Goal: Transaction & Acquisition: Purchase product/service

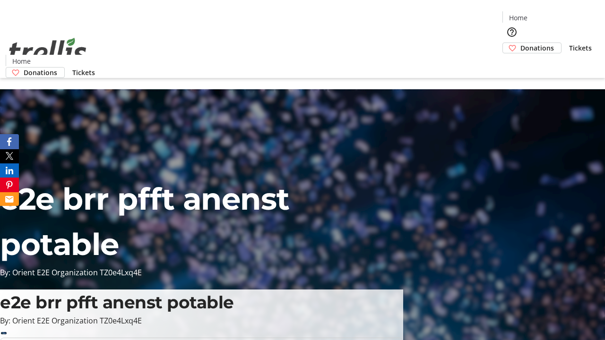
click at [520, 43] on span "Donations" at bounding box center [537, 48] width 34 height 10
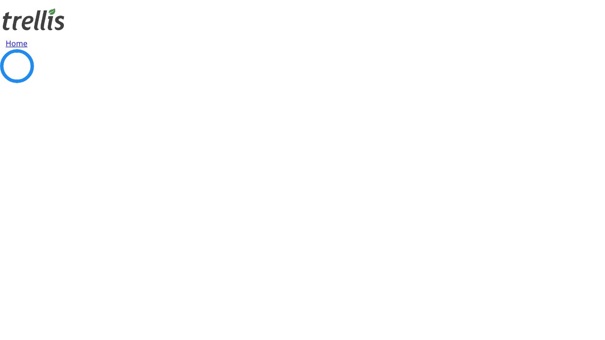
select select "CA"
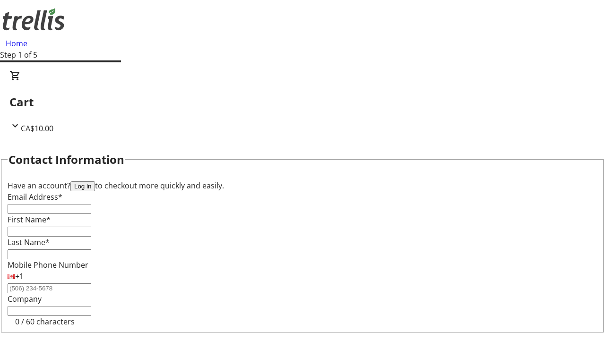
click at [95, 181] on button "Log in" at bounding box center [82, 186] width 25 height 10
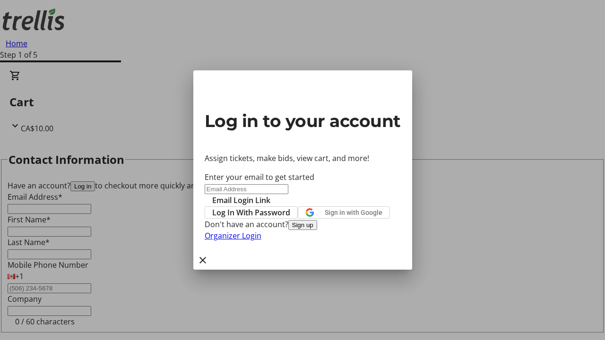
click at [317, 230] on button "Sign up" at bounding box center [302, 225] width 29 height 10
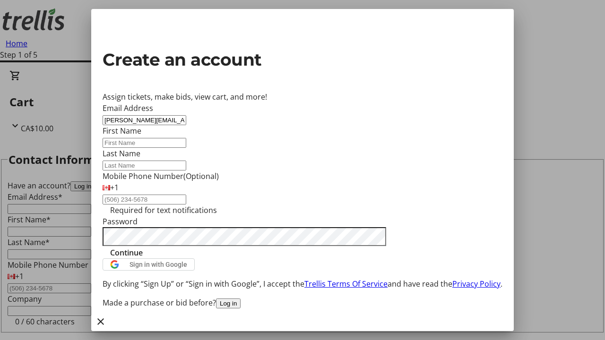
type input "[PERSON_NAME][EMAIL_ADDRESS][DOMAIN_NAME]"
type input "[PERSON_NAME]"
type input "Kassulke"
click at [143, 259] on span "Continue" at bounding box center [126, 252] width 33 height 11
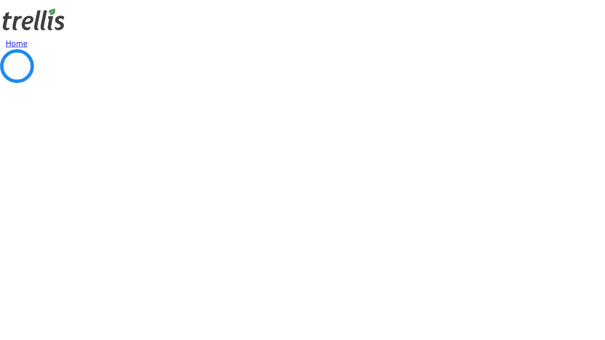
select select "CA"
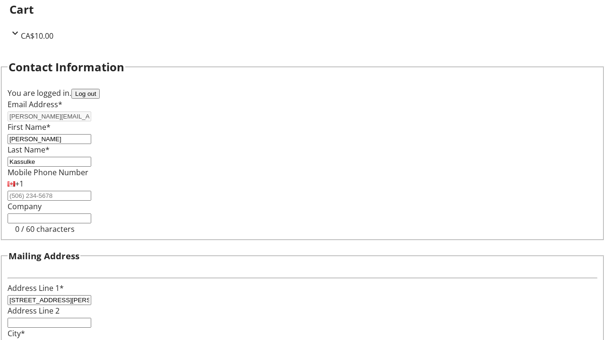
select select "BC"
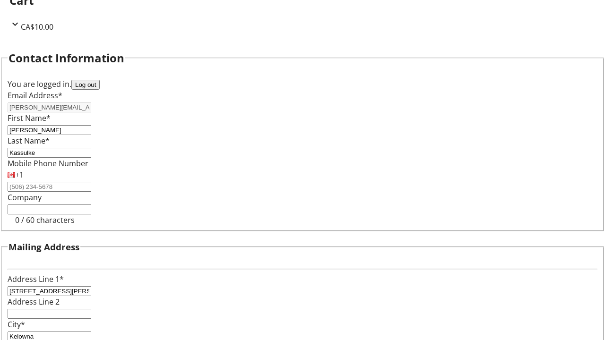
type input "Kelowna"
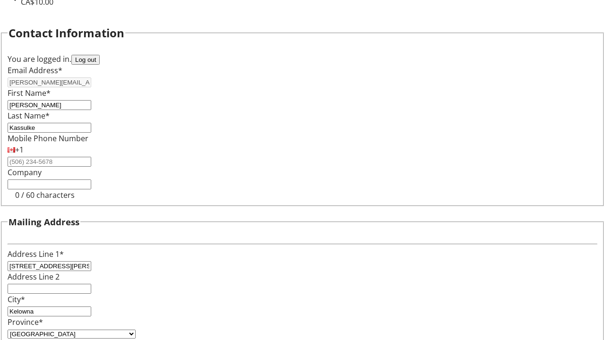
type input "V1Y 0C2"
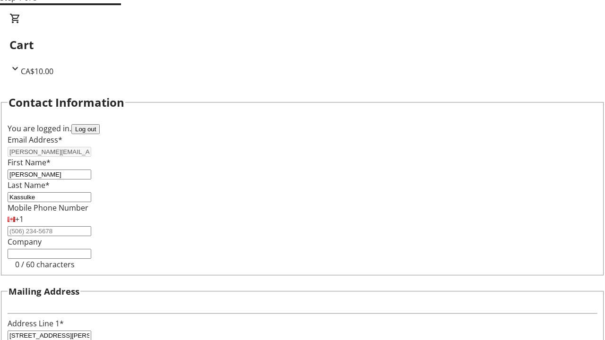
select select "BC"
select select "CA"
